Goal: Task Accomplishment & Management: Manage account settings

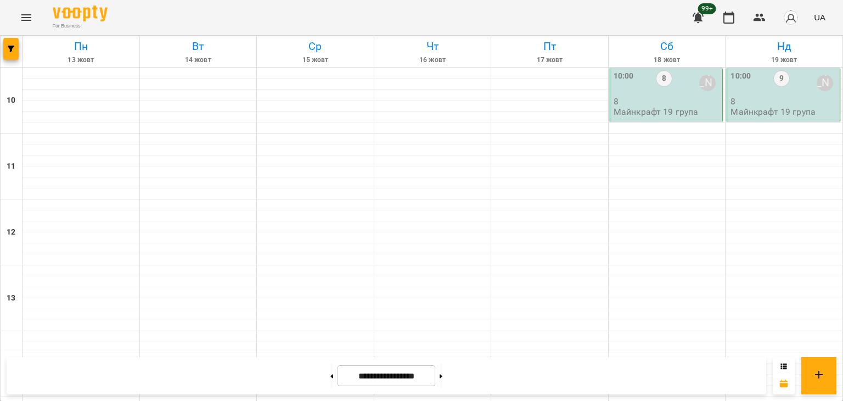
scroll to position [572, 0]
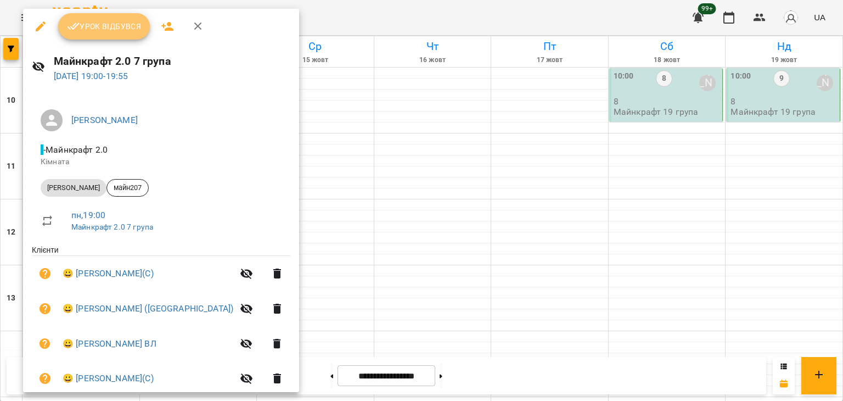
click at [112, 31] on span "Урок відбувся" at bounding box center [104, 26] width 75 height 13
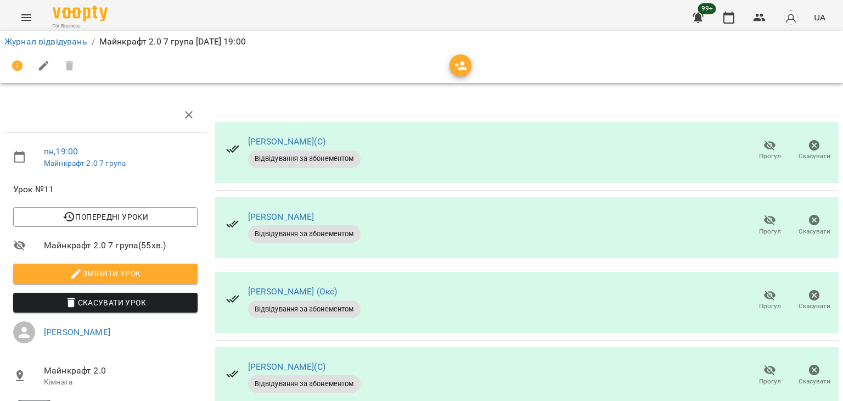
click at [768, 229] on span "Прогул" at bounding box center [770, 231] width 22 height 9
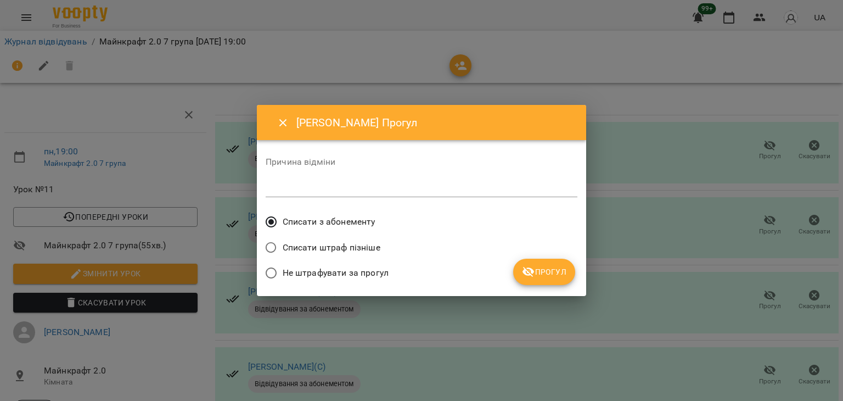
click at [354, 271] on span "Не штрафувати за прогул" at bounding box center [336, 272] width 106 height 13
click at [529, 279] on button "Прогул" at bounding box center [544, 272] width 62 height 26
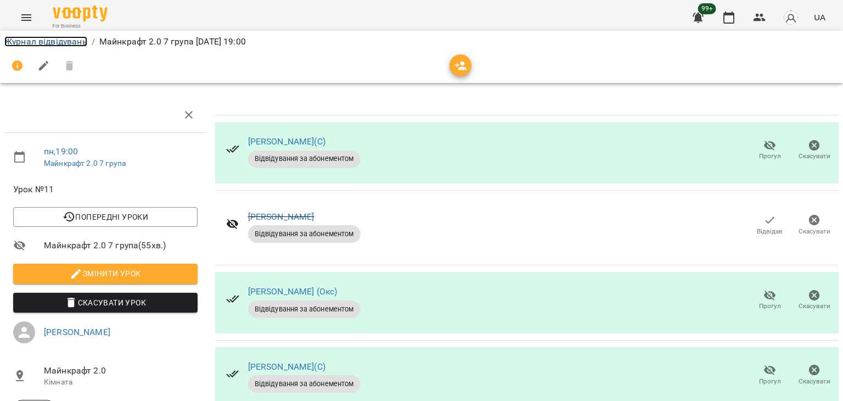
click at [70, 44] on link "Журнал відвідувань" at bounding box center [45, 41] width 83 height 10
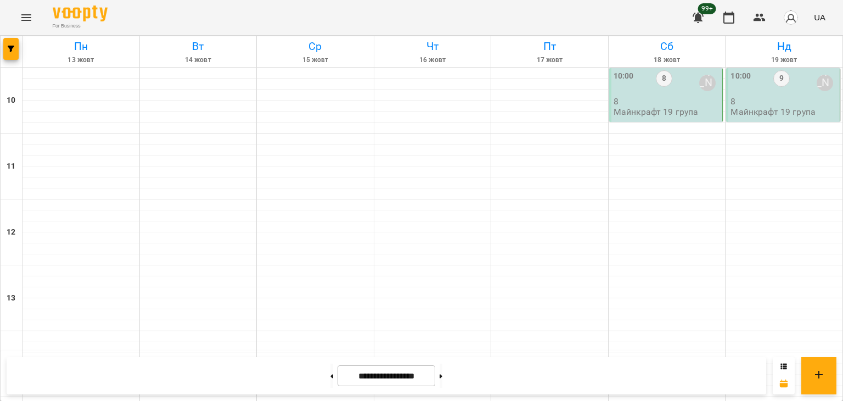
scroll to position [494, 0]
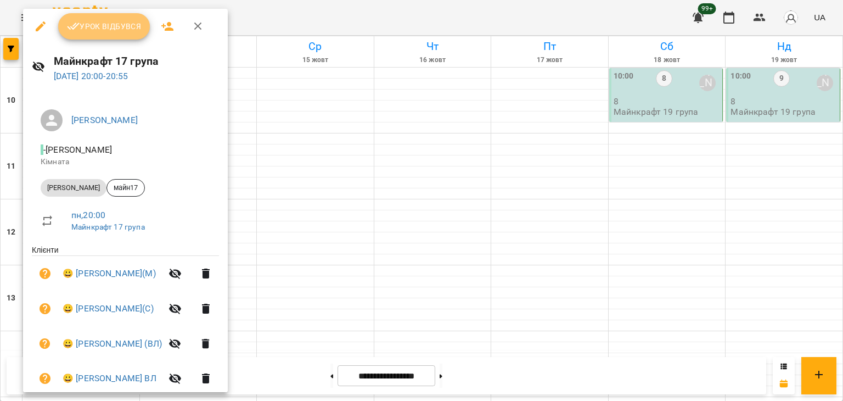
click at [116, 26] on span "Урок відбувся" at bounding box center [104, 26] width 75 height 13
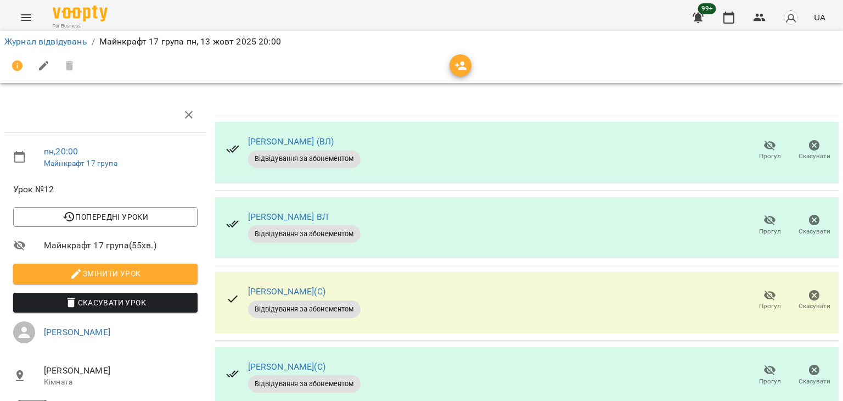
click at [760, 227] on span "Прогул" at bounding box center [770, 231] width 22 height 9
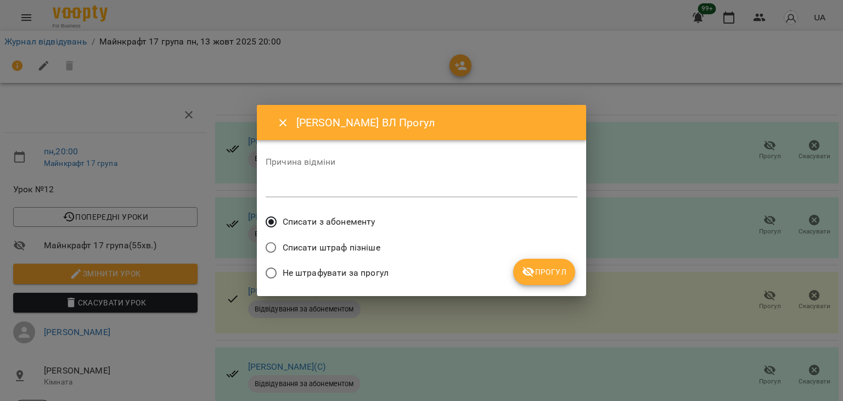
click at [372, 267] on span "Не штрафувати за прогул" at bounding box center [336, 272] width 106 height 13
click at [538, 275] on span "Прогул" at bounding box center [544, 271] width 44 height 13
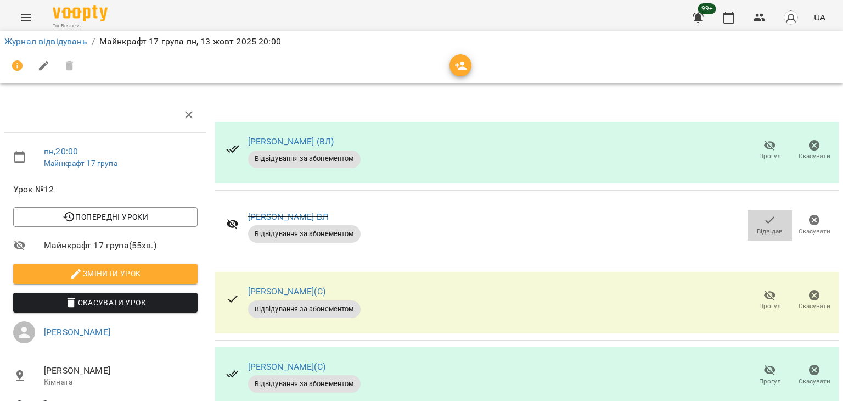
click at [764, 220] on icon "button" at bounding box center [770, 220] width 13 height 13
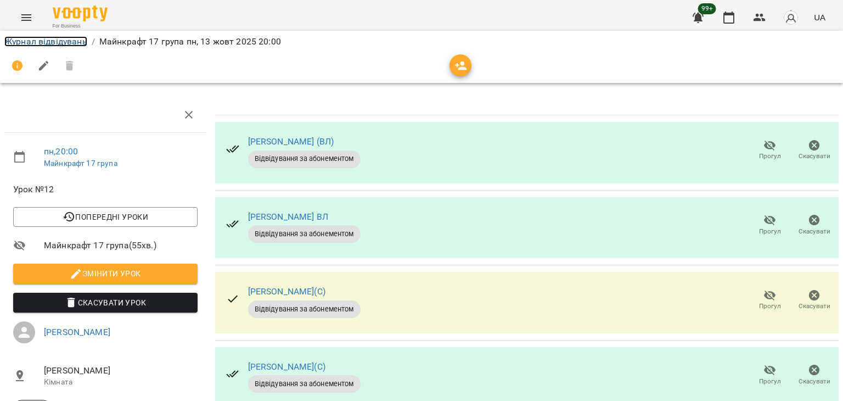
click at [40, 41] on link "Журнал відвідувань" at bounding box center [45, 41] width 83 height 10
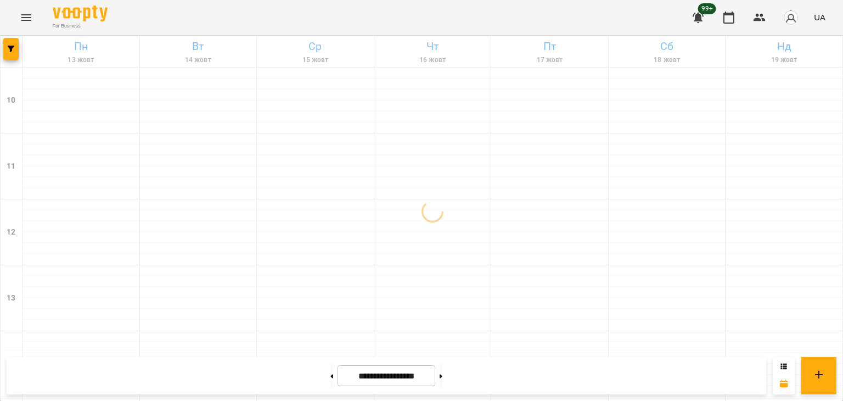
scroll to position [572, 0]
